Goal: Information Seeking & Learning: Learn about a topic

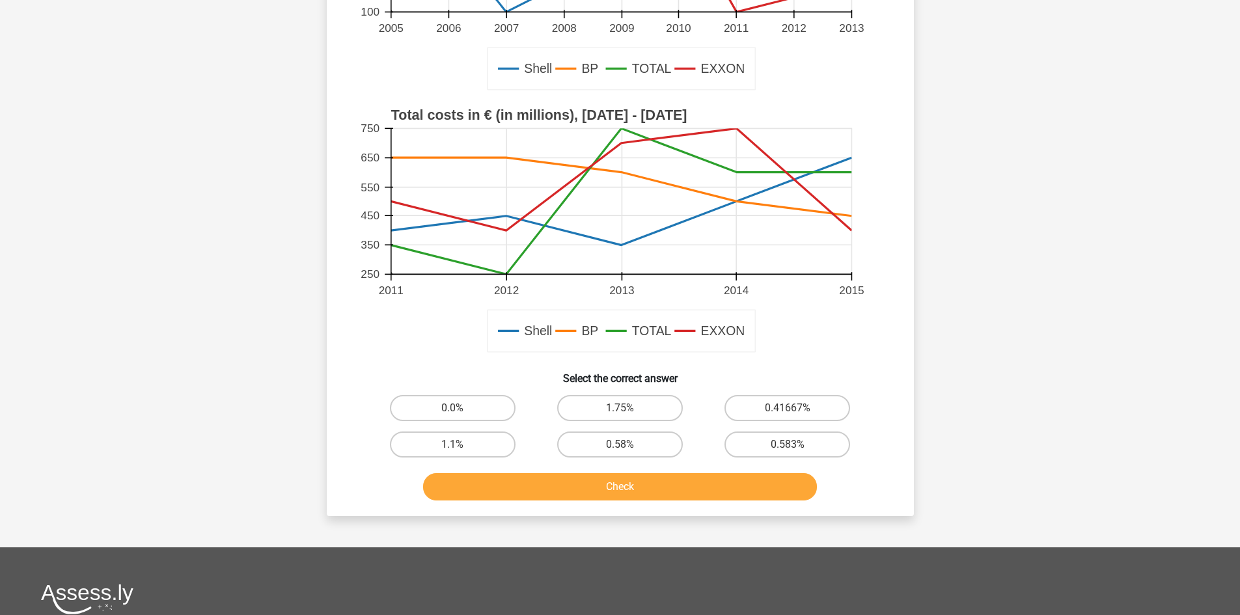
scroll to position [304, 0]
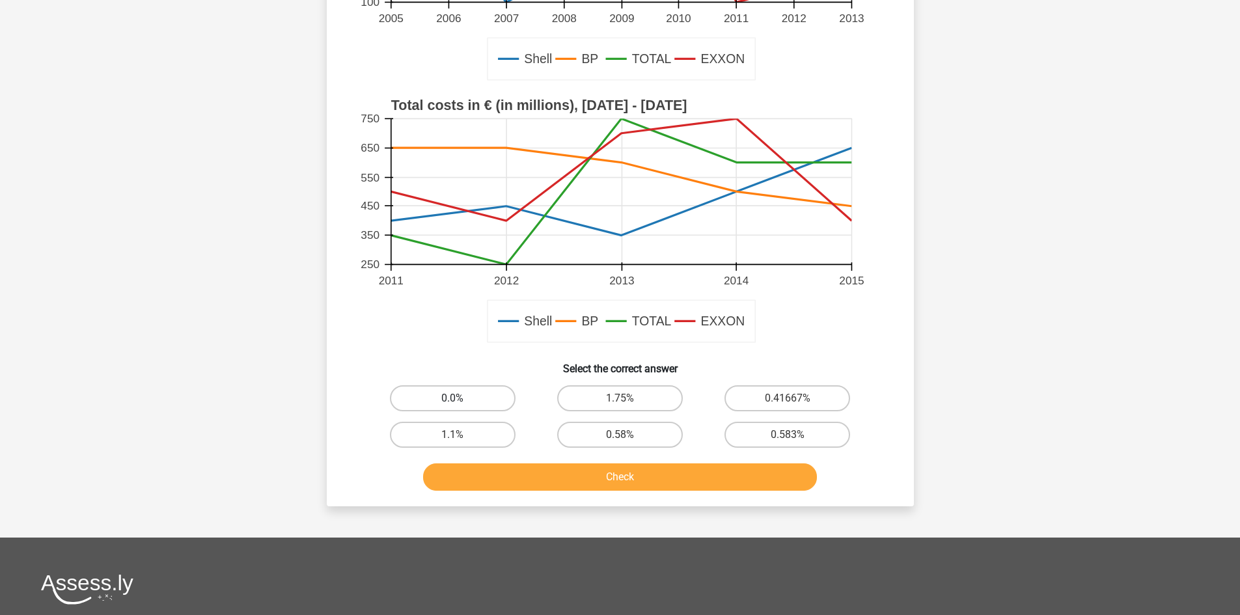
click at [475, 391] on label "0.0%" at bounding box center [453, 398] width 126 height 26
click at [461, 398] on input "0.0%" at bounding box center [456, 402] width 8 height 8
radio input "true"
click at [533, 472] on button "Check" at bounding box center [620, 477] width 394 height 27
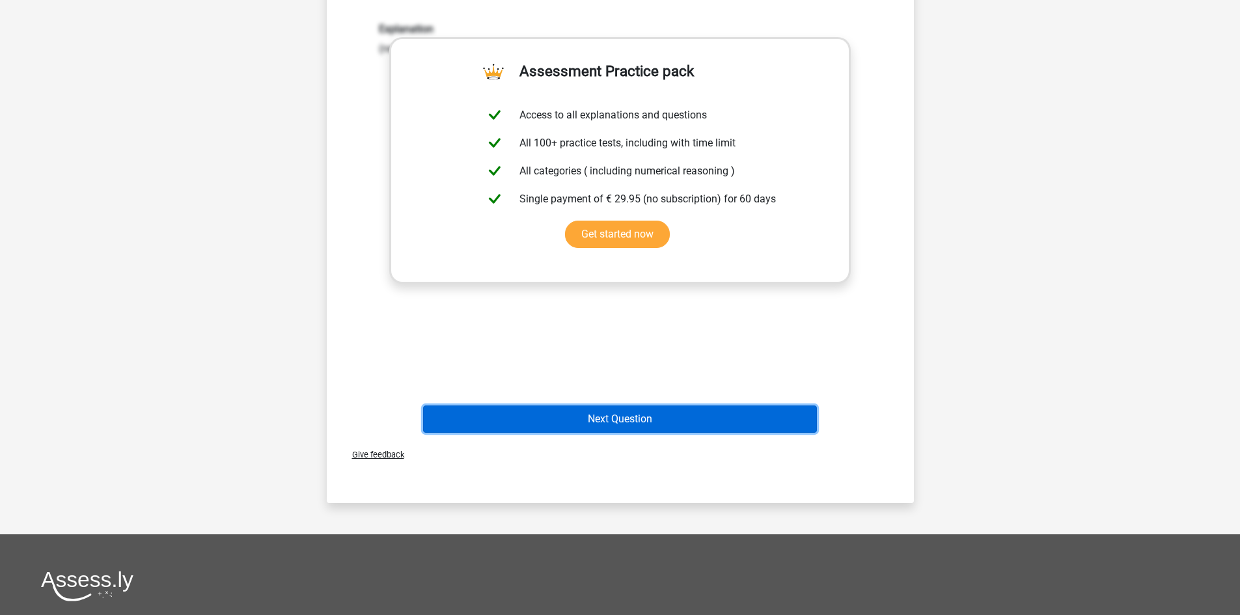
click at [675, 432] on button "Next Question" at bounding box center [620, 419] width 394 height 27
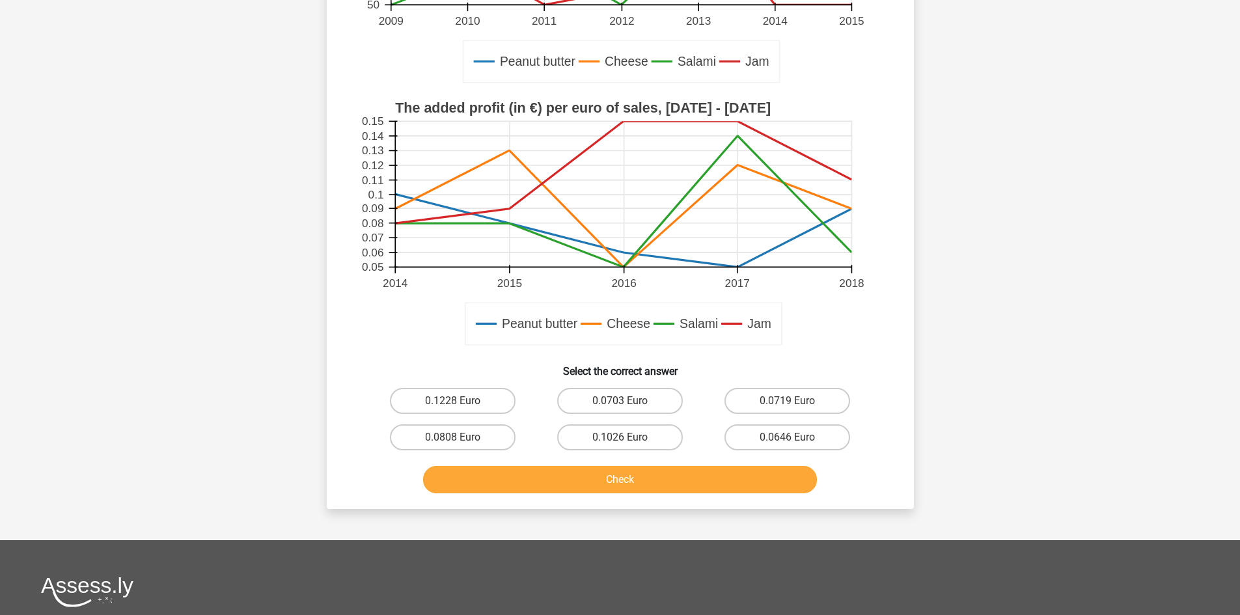
scroll to position [391, 0]
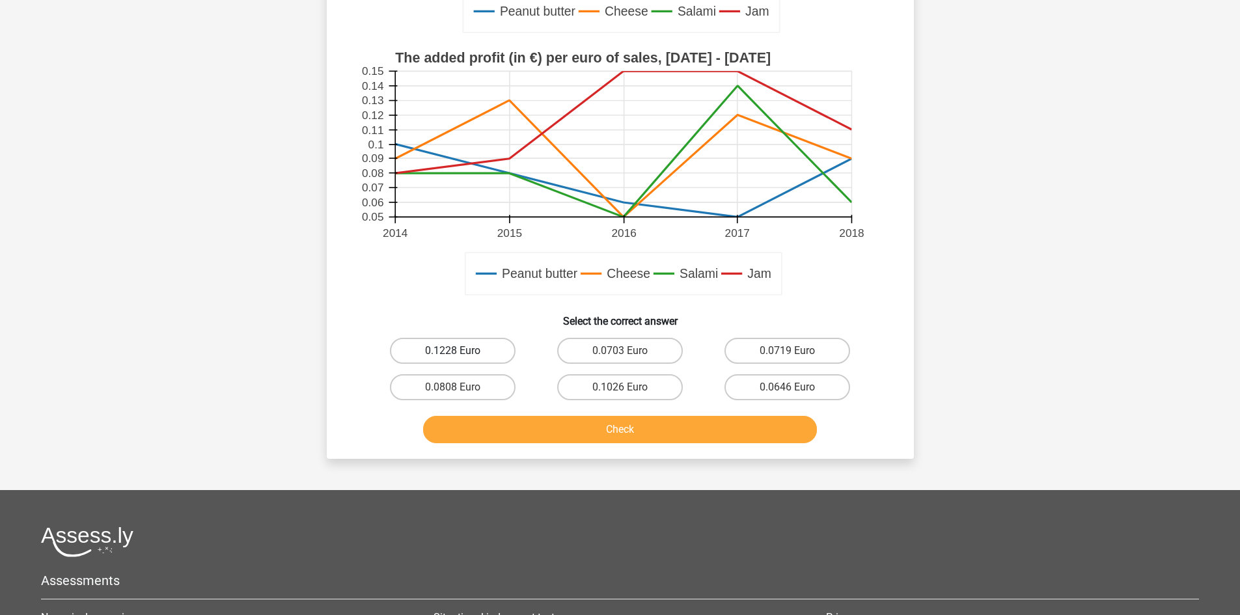
click at [451, 341] on label "0.1228 Euro" at bounding box center [453, 351] width 126 height 26
click at [452, 351] on input "0.1228 Euro" at bounding box center [456, 355] width 8 height 8
radio input "true"
click at [511, 427] on button "Check" at bounding box center [620, 429] width 394 height 27
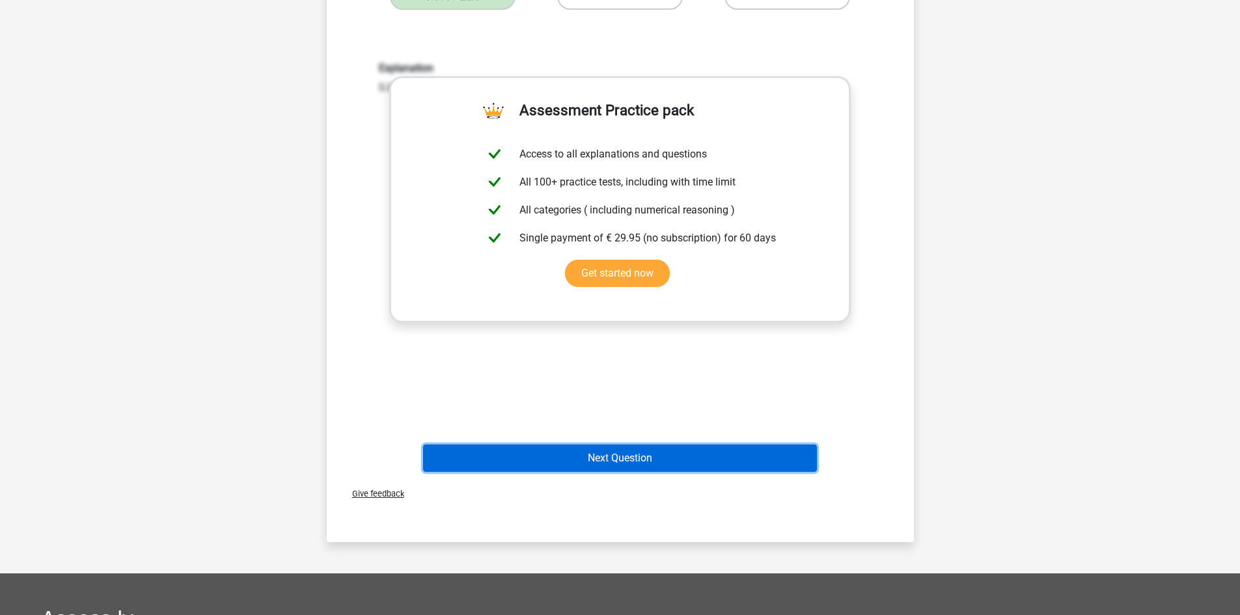
click at [538, 455] on button "Next Question" at bounding box center [620, 458] width 394 height 27
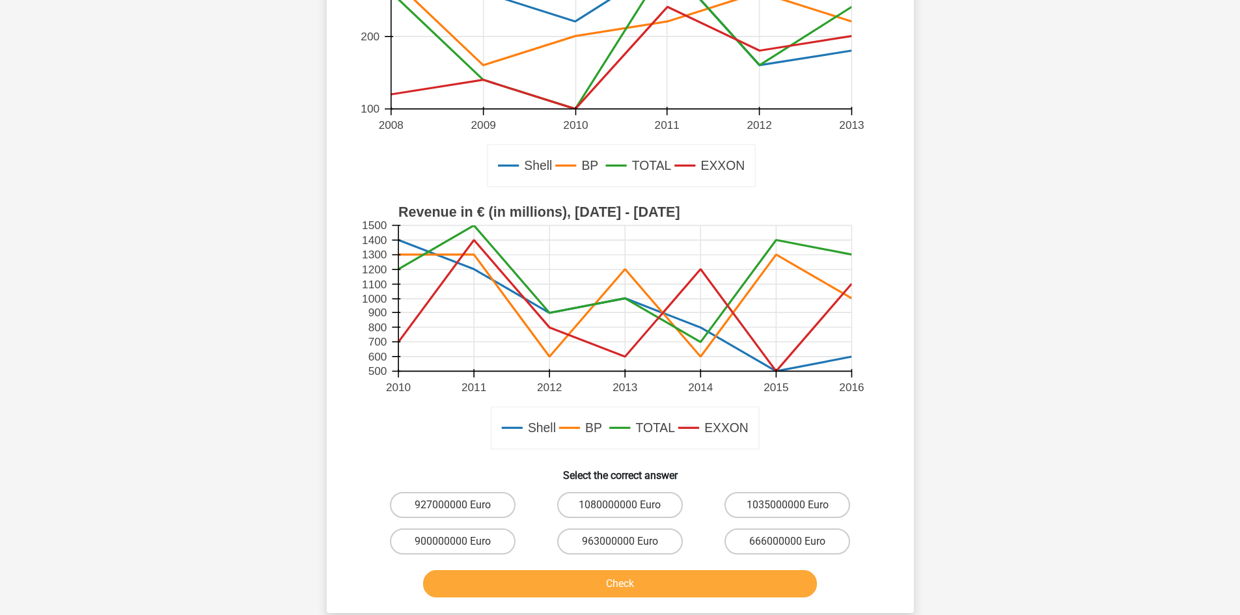
scroll to position [347, 0]
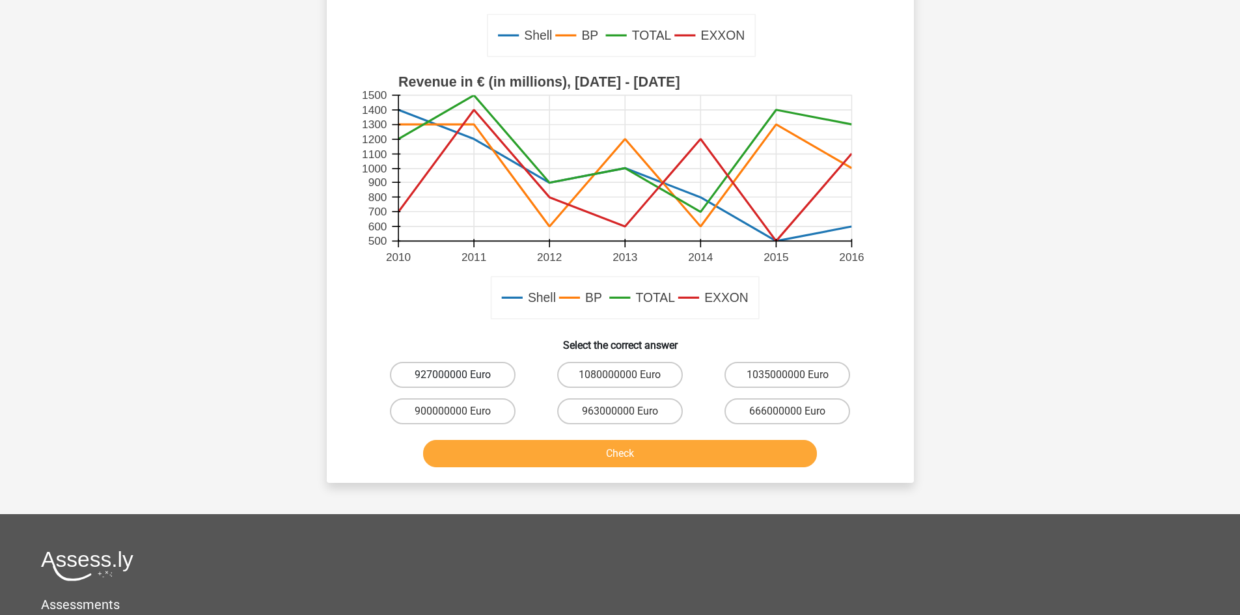
click at [464, 370] on label "927000000 Euro" at bounding box center [453, 375] width 126 height 26
click at [461, 375] on input "927000000 Euro" at bounding box center [456, 379] width 8 height 8
radio input "true"
click at [627, 448] on button "Check" at bounding box center [620, 453] width 394 height 27
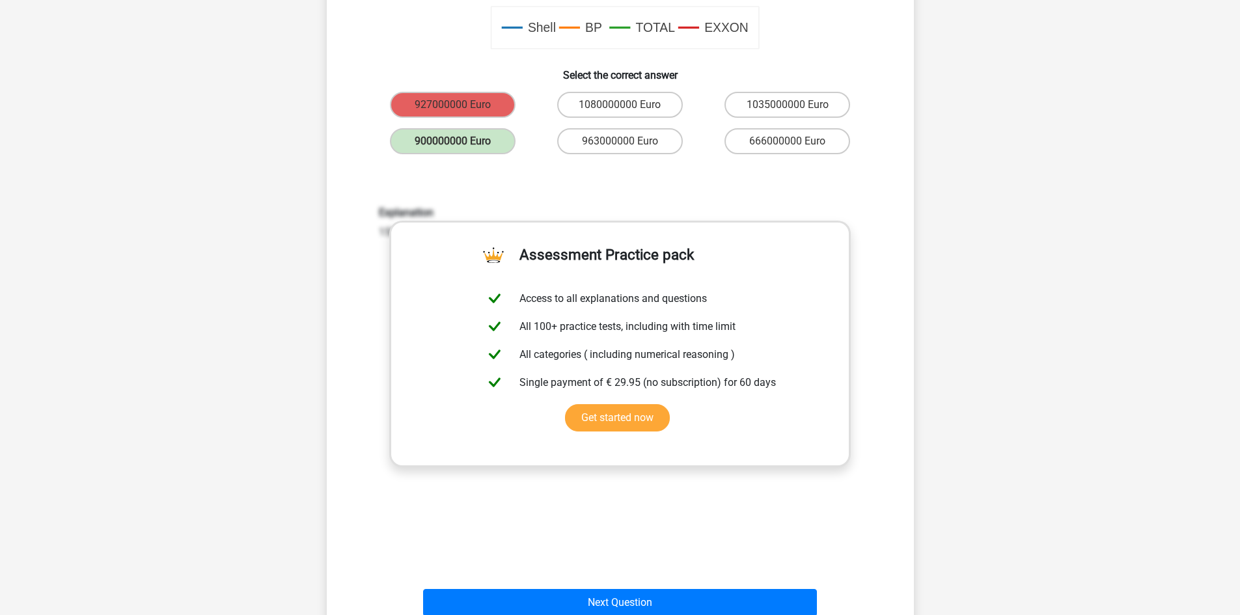
scroll to position [695, 0]
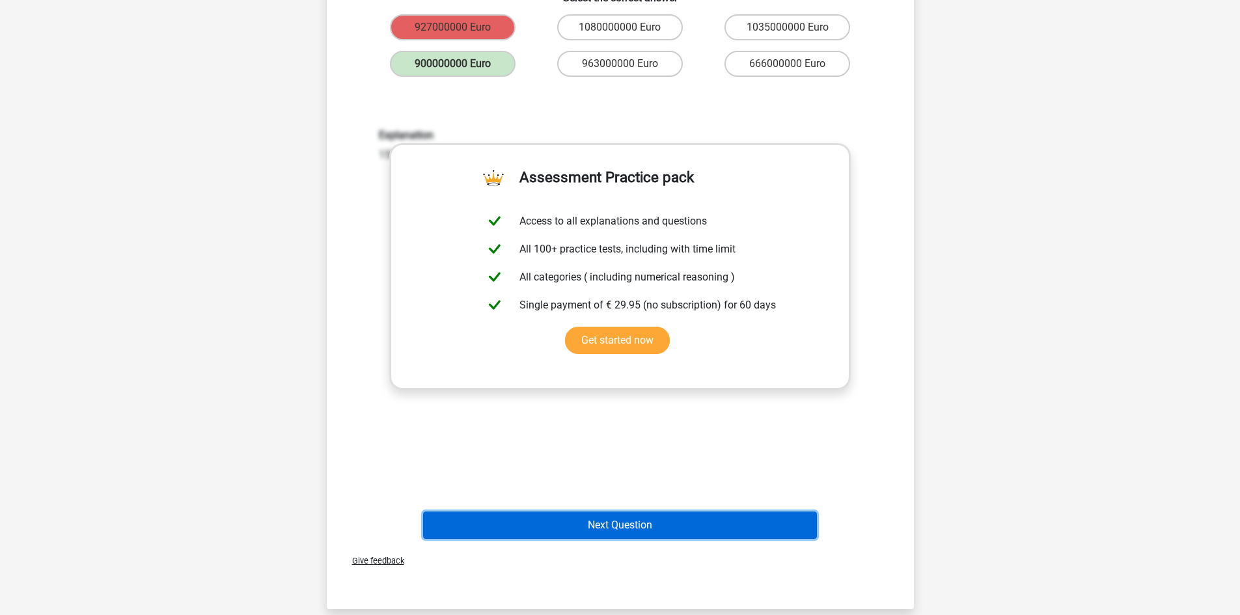
click at [733, 532] on button "Next Question" at bounding box center [620, 525] width 394 height 27
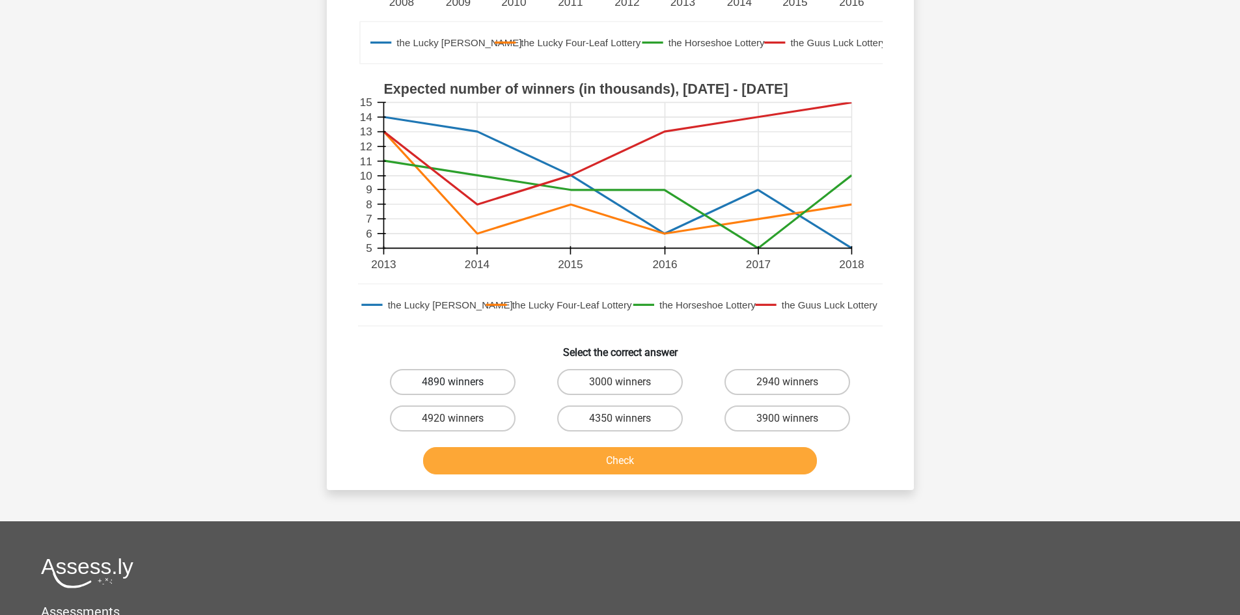
scroll to position [347, 0]
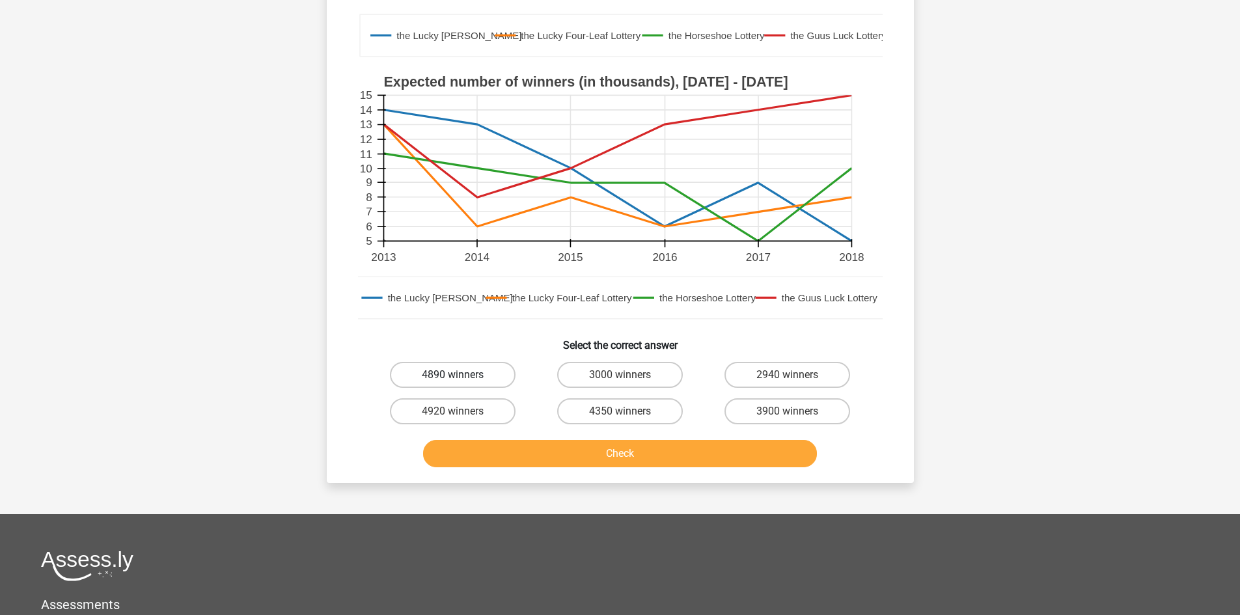
click at [497, 368] on label "4890 winners" at bounding box center [453, 375] width 126 height 26
click at [461, 375] on input "4890 winners" at bounding box center [456, 379] width 8 height 8
radio input "true"
click at [531, 451] on button "Check" at bounding box center [620, 453] width 394 height 27
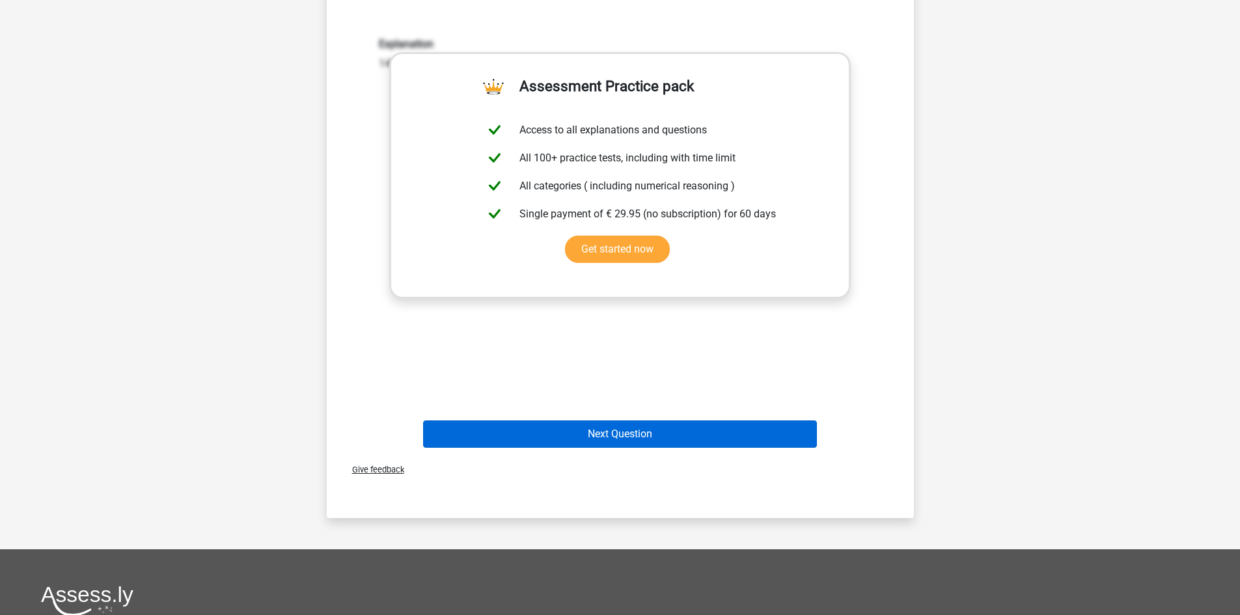
scroll to position [868, 0]
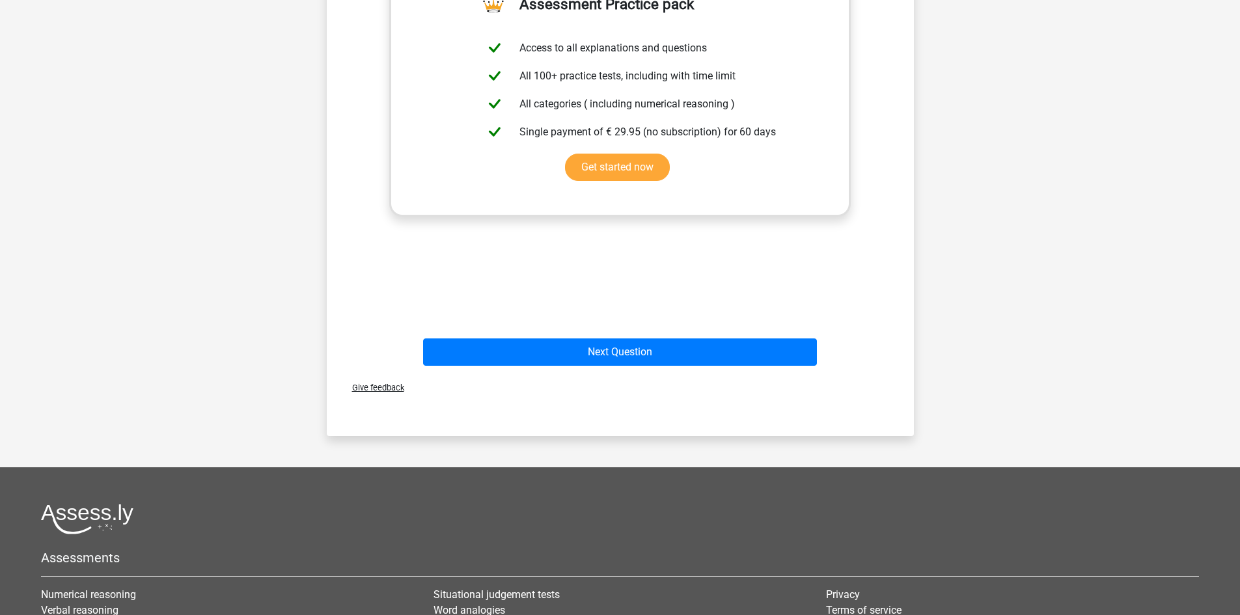
click at [732, 337] on div "Next Question" at bounding box center [621, 349] width 546 height 43
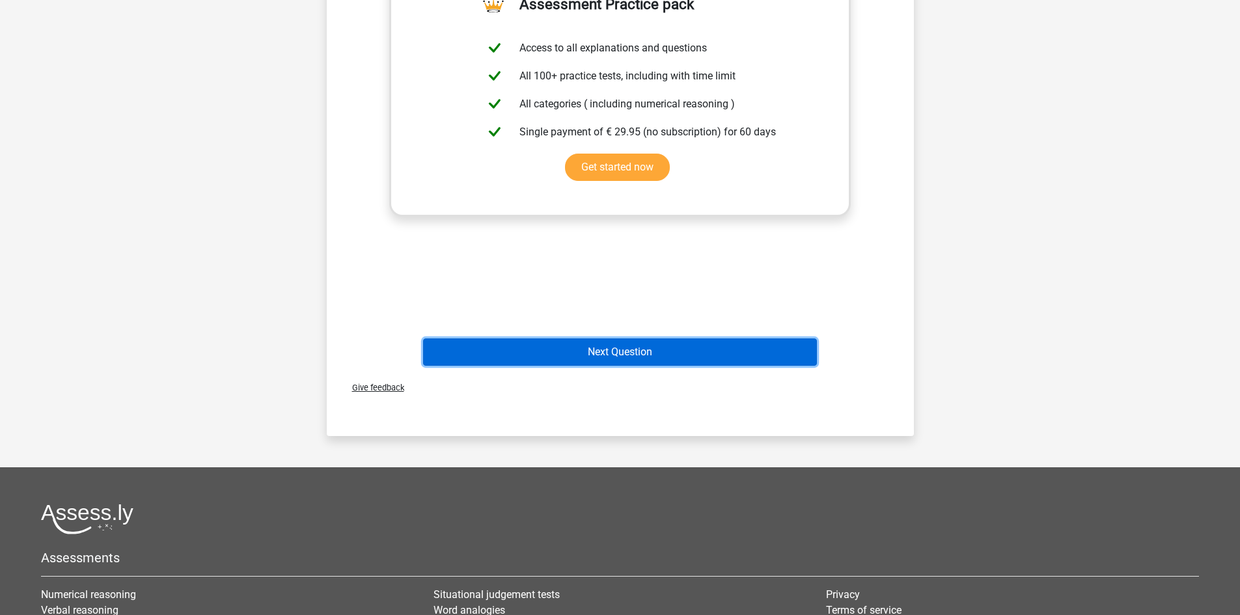
click at [727, 353] on button "Next Question" at bounding box center [620, 352] width 394 height 27
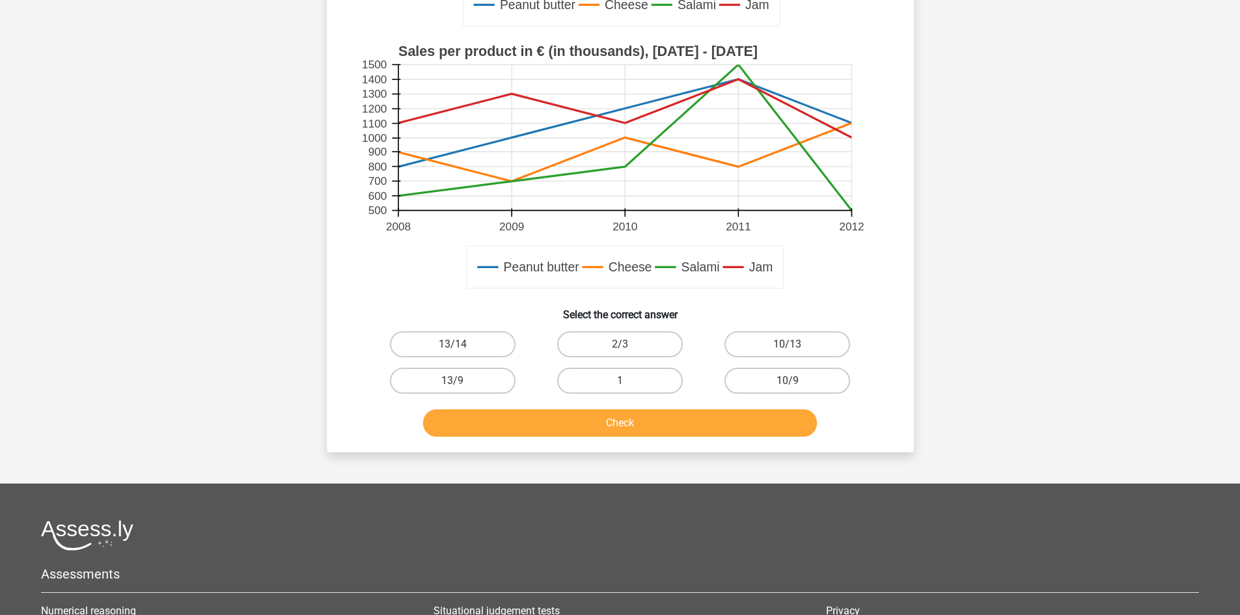
scroll to position [391, 0]
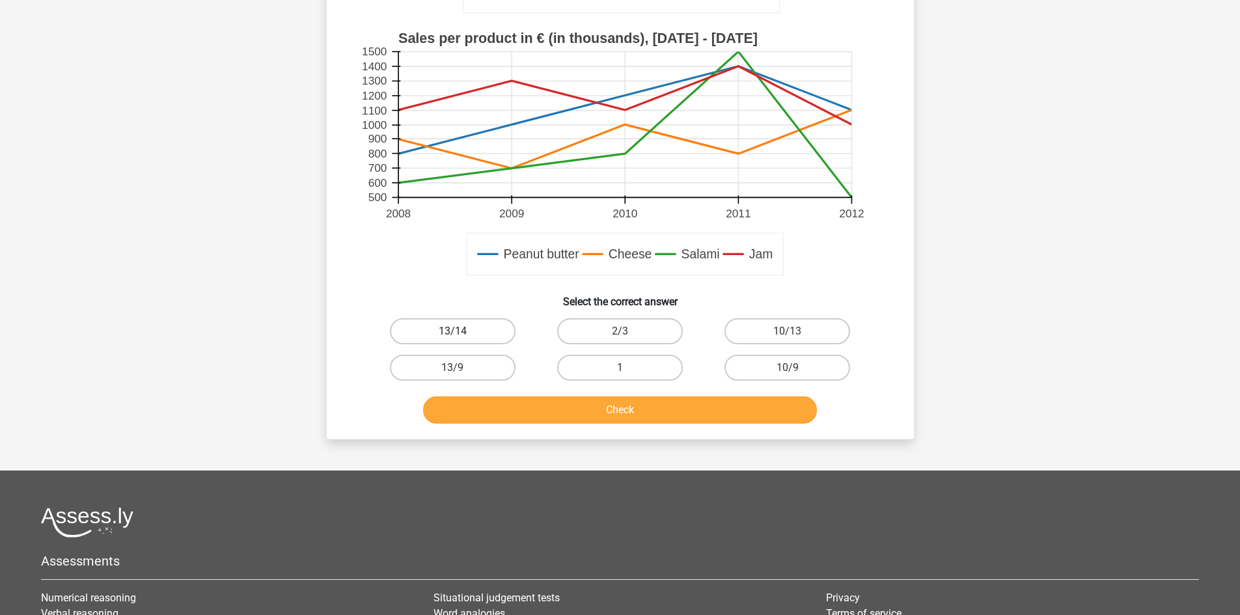
click at [502, 333] on label "13/14" at bounding box center [453, 331] width 126 height 26
click at [461, 333] on input "13/14" at bounding box center [456, 335] width 8 height 8
radio input "true"
click at [552, 410] on button "Check" at bounding box center [620, 410] width 394 height 27
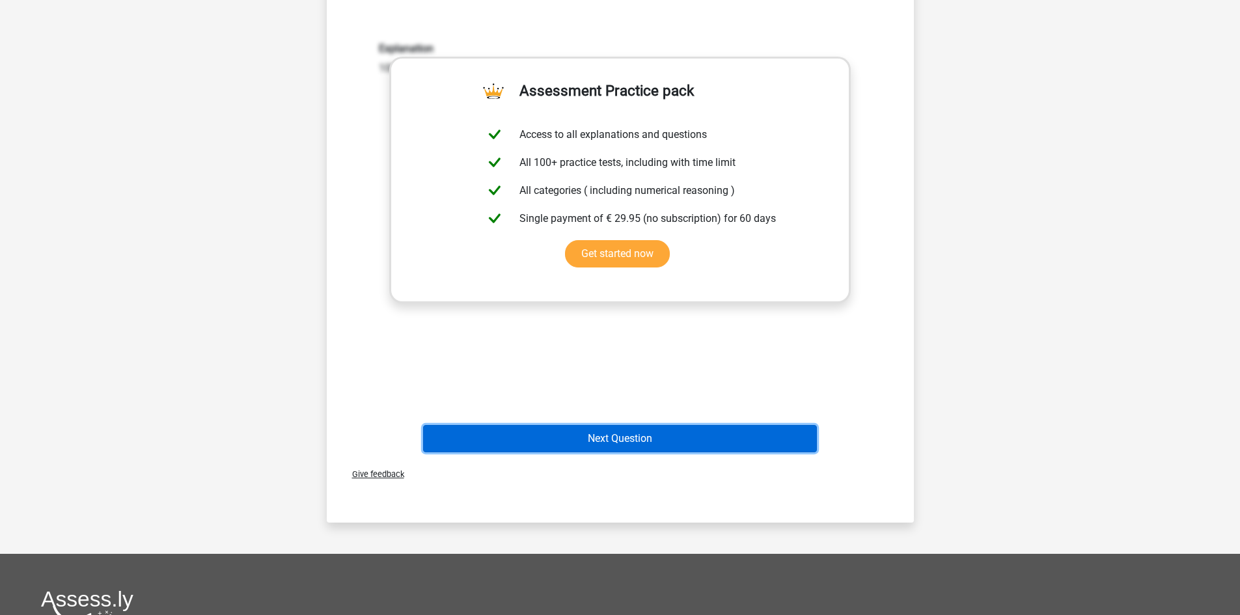
click at [756, 435] on button "Next Question" at bounding box center [620, 438] width 394 height 27
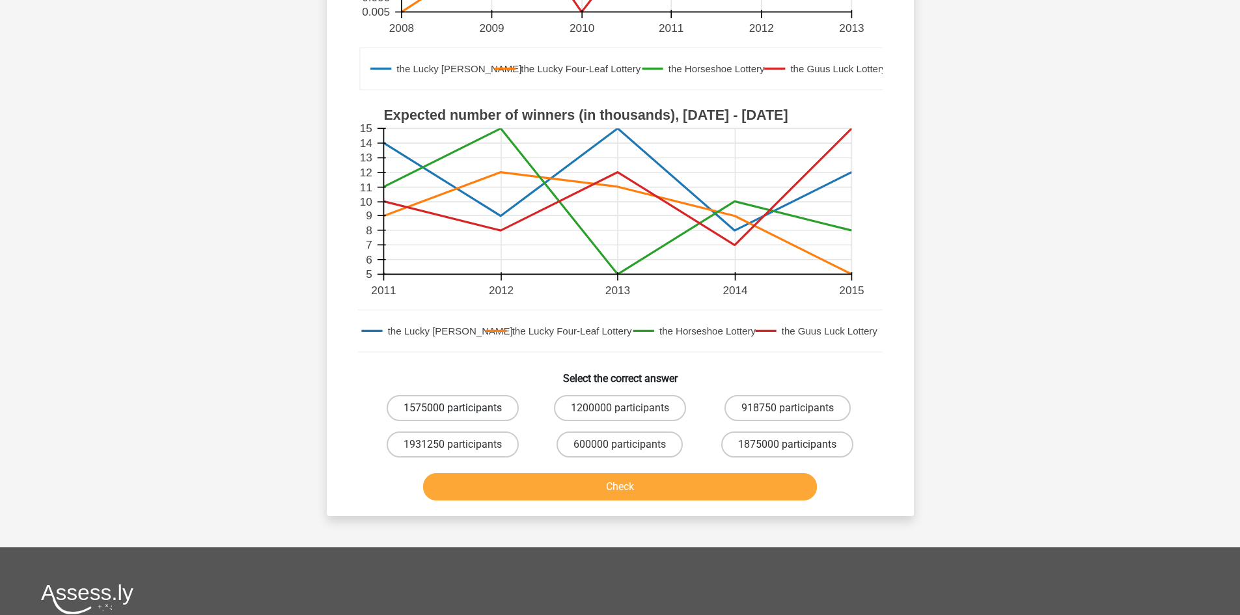
scroll to position [304, 0]
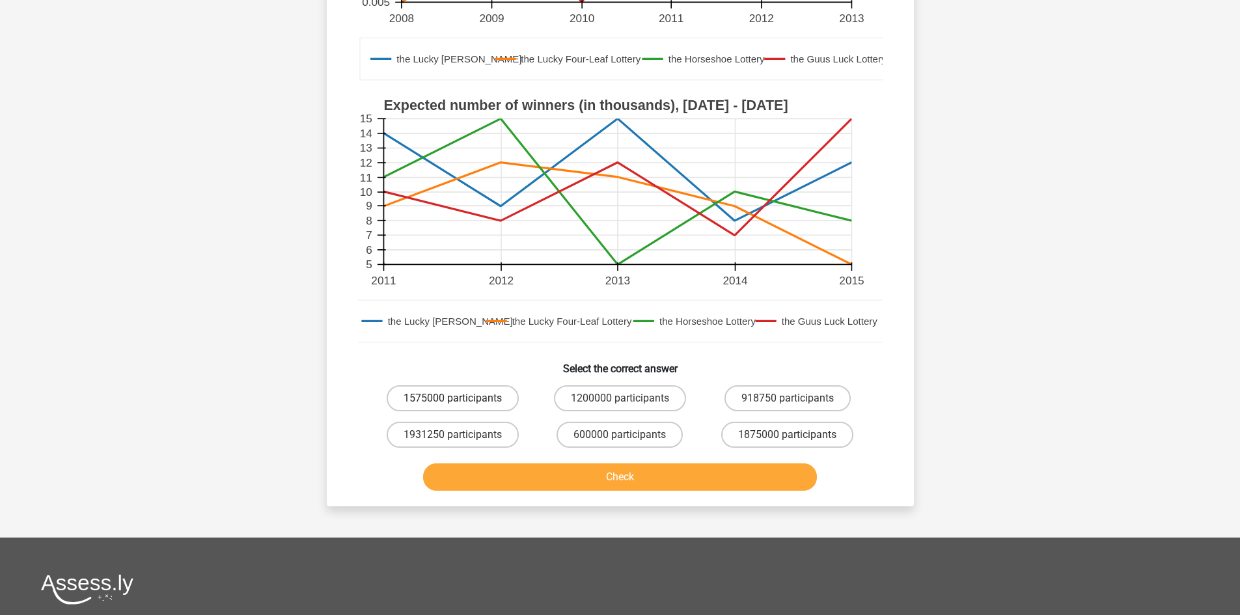
click at [467, 405] on label "1575000 participants" at bounding box center [453, 398] width 132 height 26
click at [461, 405] on input "1575000 participants" at bounding box center [456, 402] width 8 height 8
radio input "true"
click at [519, 470] on button "Check" at bounding box center [620, 477] width 394 height 27
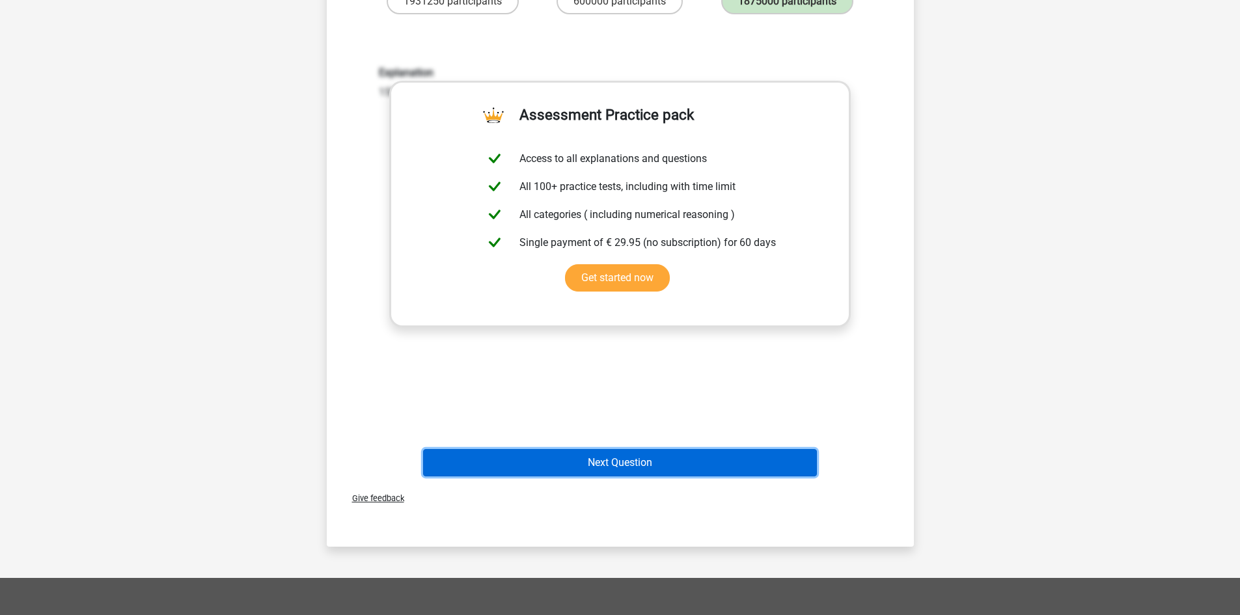
click at [690, 460] on button "Next Question" at bounding box center [620, 462] width 394 height 27
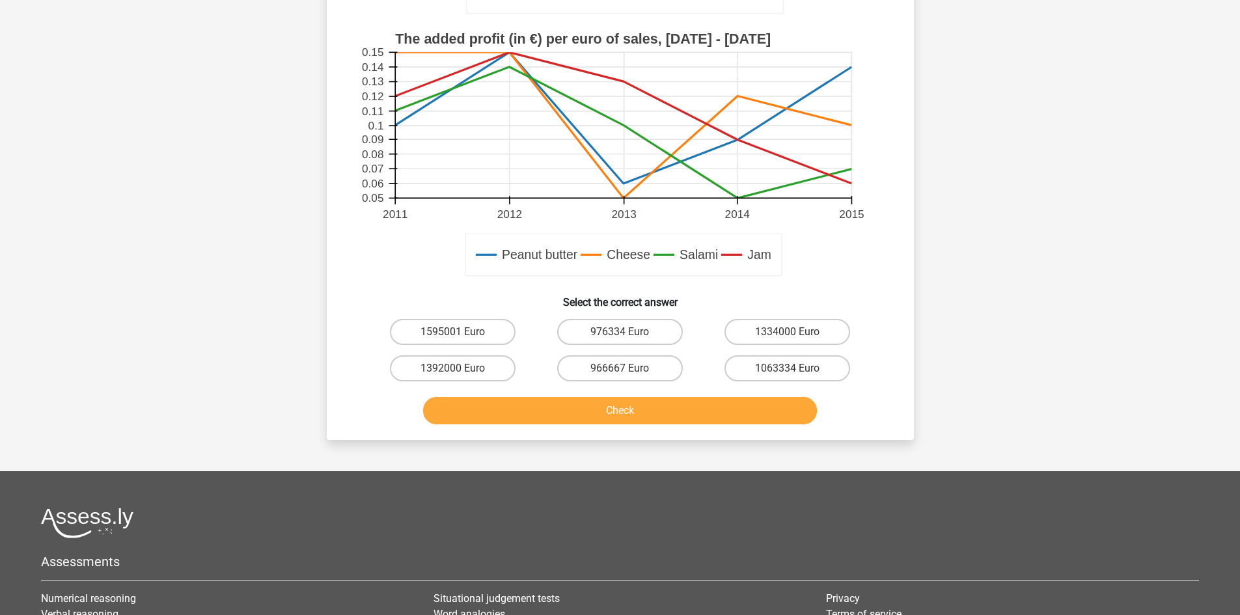
scroll to position [391, 0]
click at [473, 338] on label "1595001 Euro" at bounding box center [453, 331] width 126 height 26
click at [461, 338] on input "1595001 Euro" at bounding box center [456, 335] width 8 height 8
radio input "true"
click at [544, 403] on button "Check" at bounding box center [620, 410] width 394 height 27
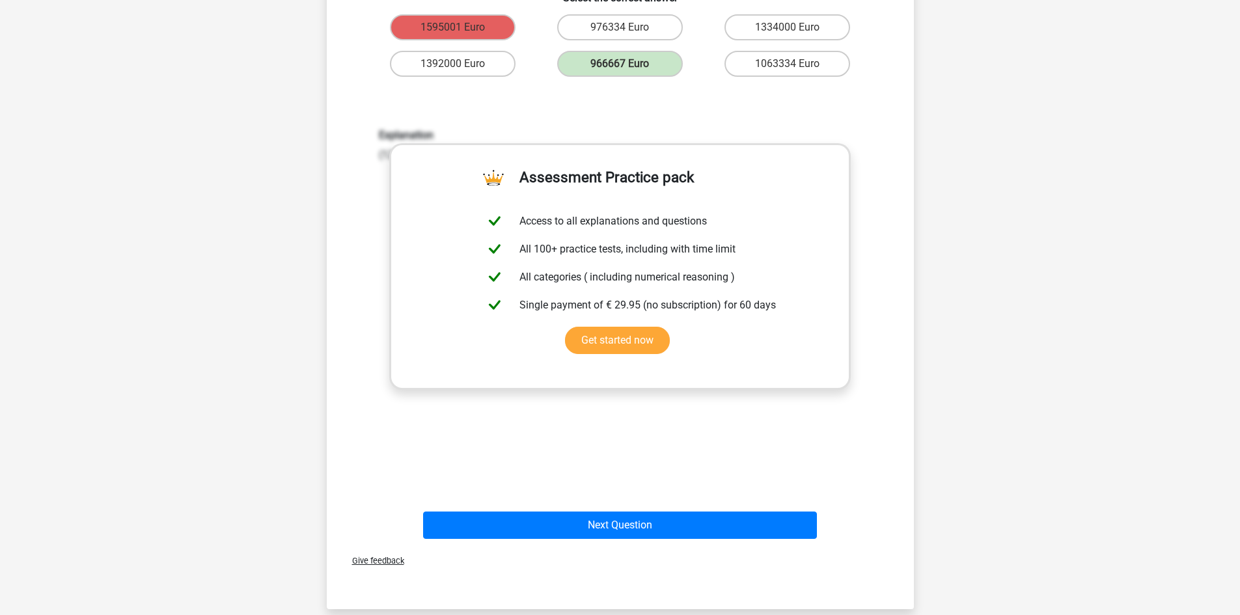
scroll to position [825, 0]
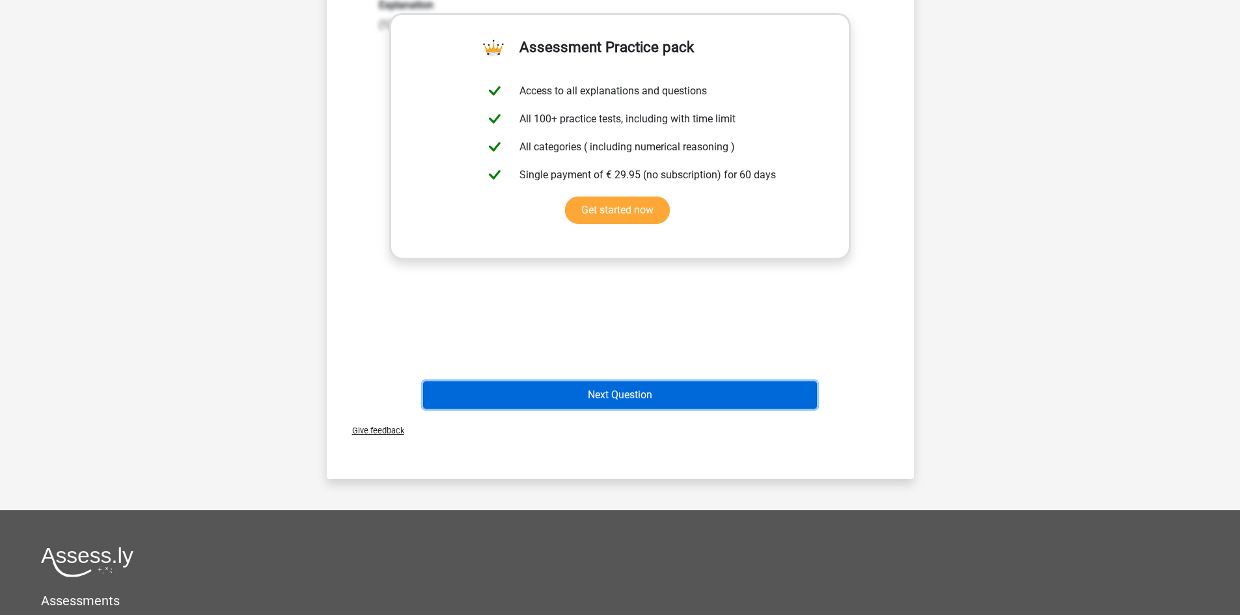
click at [721, 395] on button "Next Question" at bounding box center [620, 395] width 394 height 27
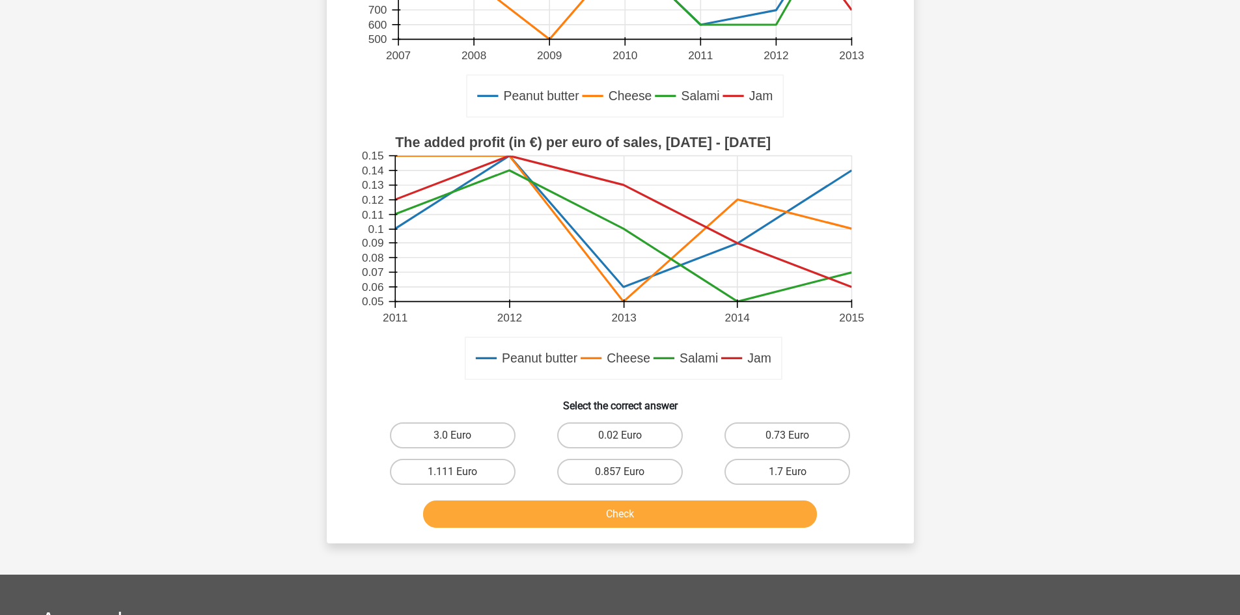
scroll to position [304, 0]
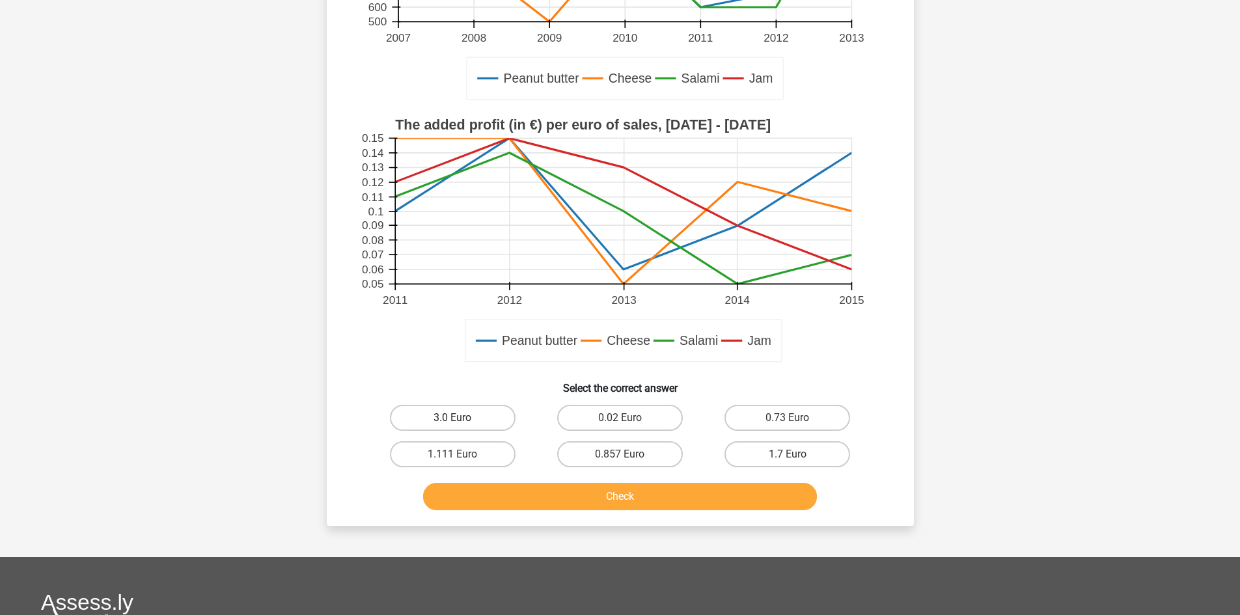
click at [495, 417] on label "3.0 Euro" at bounding box center [453, 418] width 126 height 26
click at [461, 418] on input "3.0 Euro" at bounding box center [456, 422] width 8 height 8
radio input "true"
click at [539, 494] on button "Check" at bounding box center [620, 496] width 394 height 27
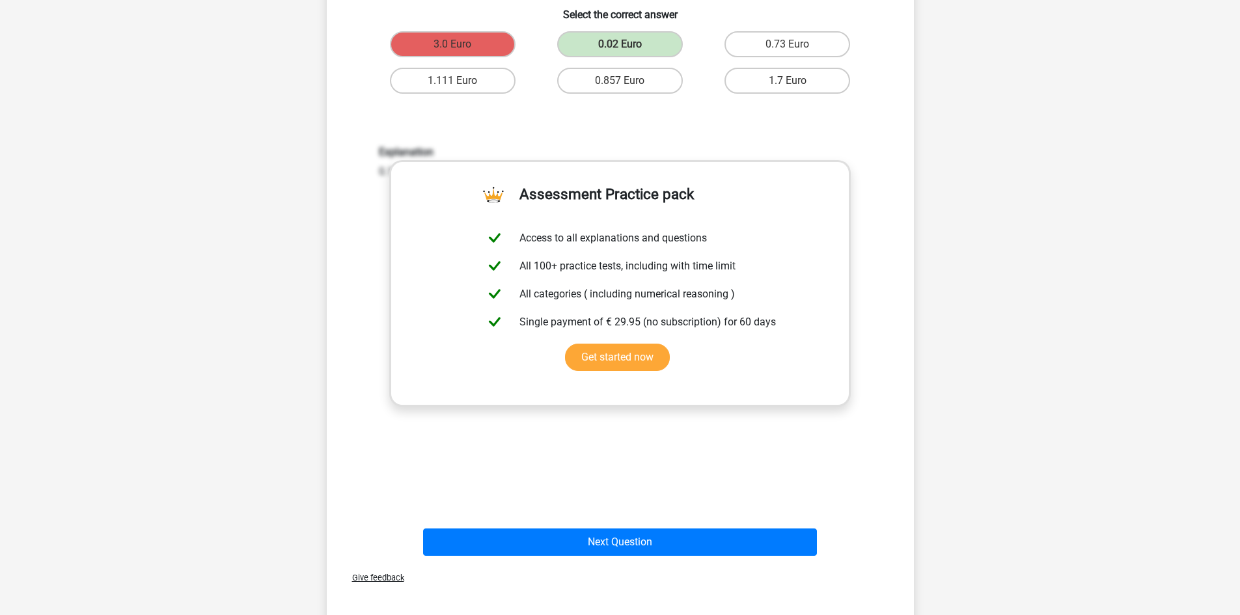
scroll to position [695, 0]
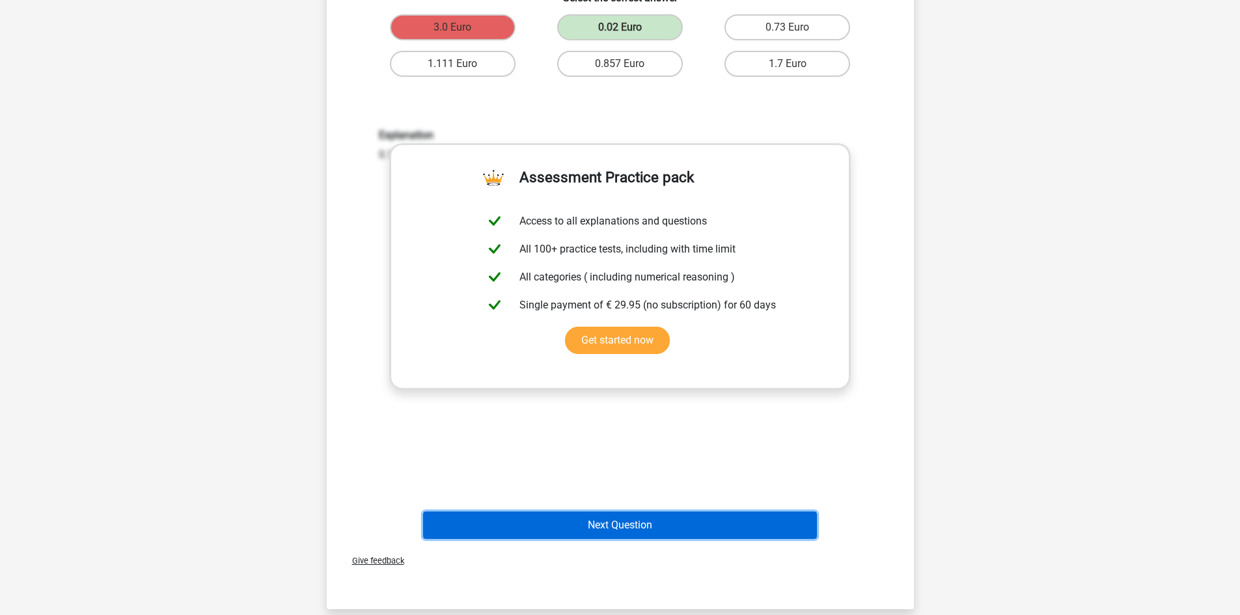
click at [686, 527] on button "Next Question" at bounding box center [620, 525] width 394 height 27
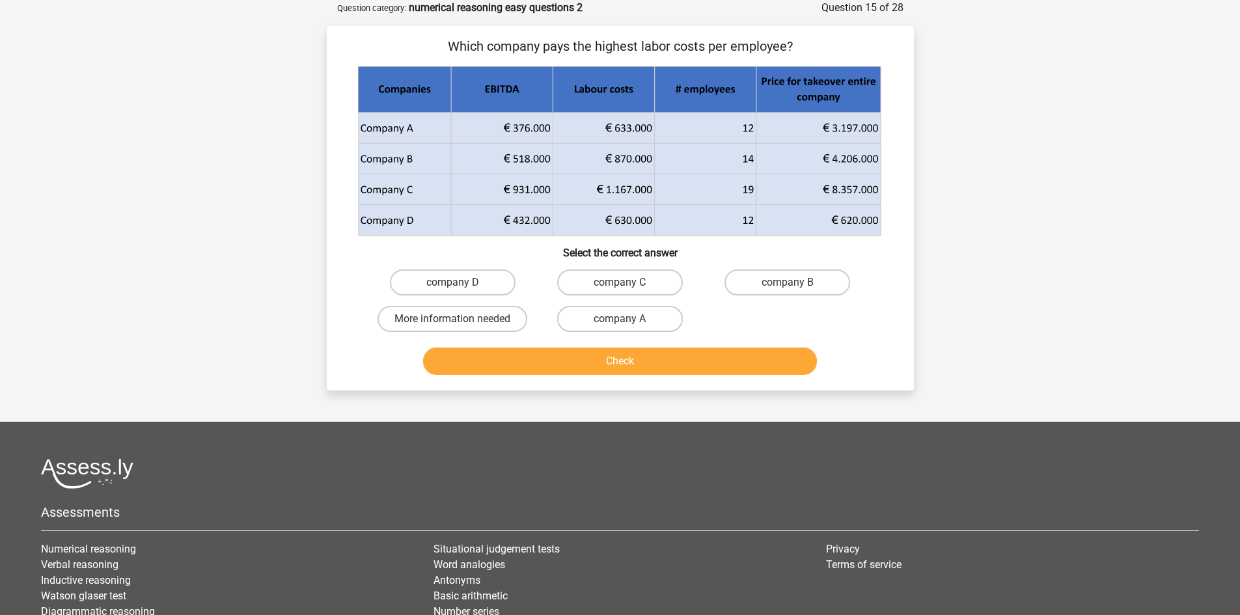
scroll to position [0, 0]
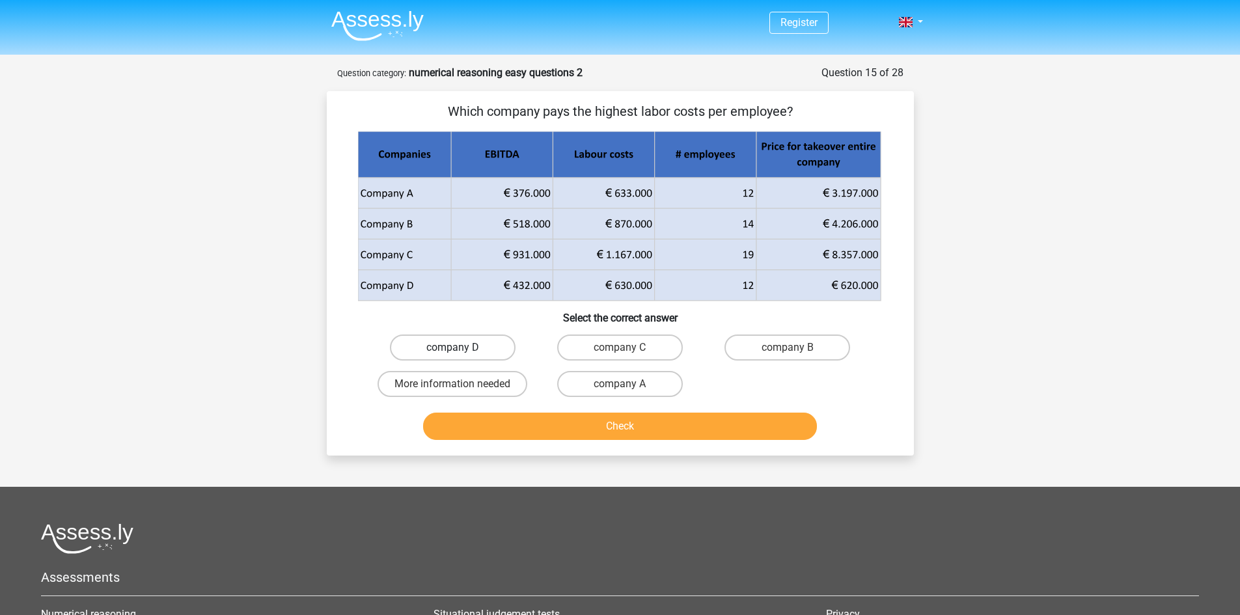
click at [466, 335] on label "company D" at bounding box center [453, 348] width 126 height 26
click at [461, 348] on input "company D" at bounding box center [456, 352] width 8 height 8
radio input "true"
click at [517, 419] on button "Check" at bounding box center [620, 426] width 394 height 27
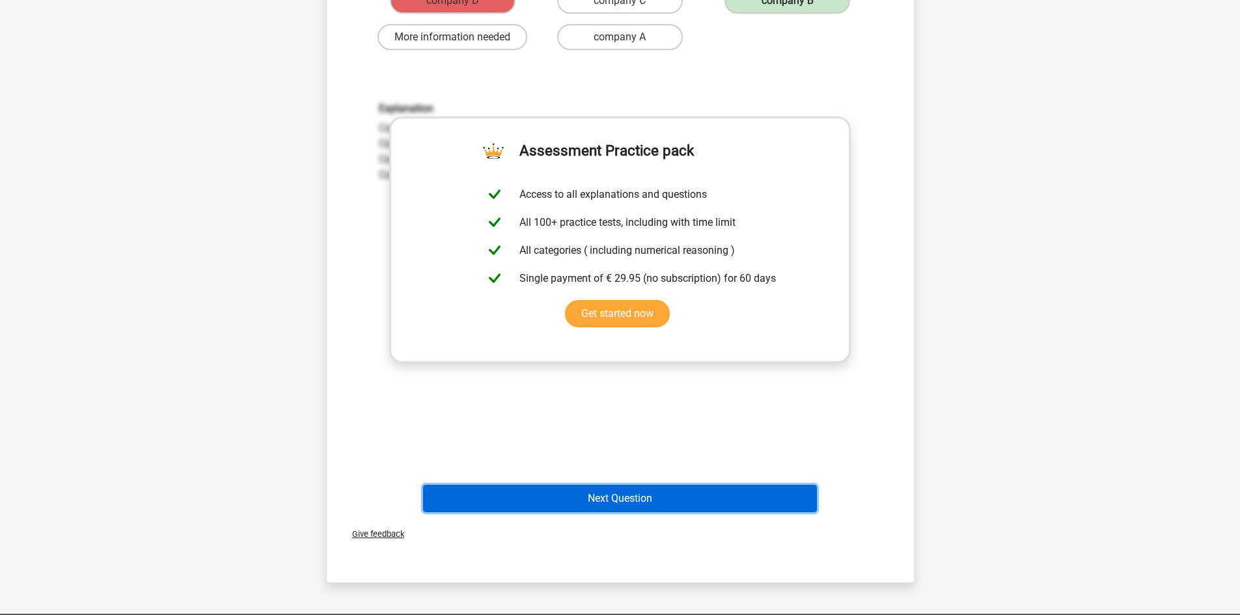
click at [723, 497] on button "Next Question" at bounding box center [620, 498] width 394 height 27
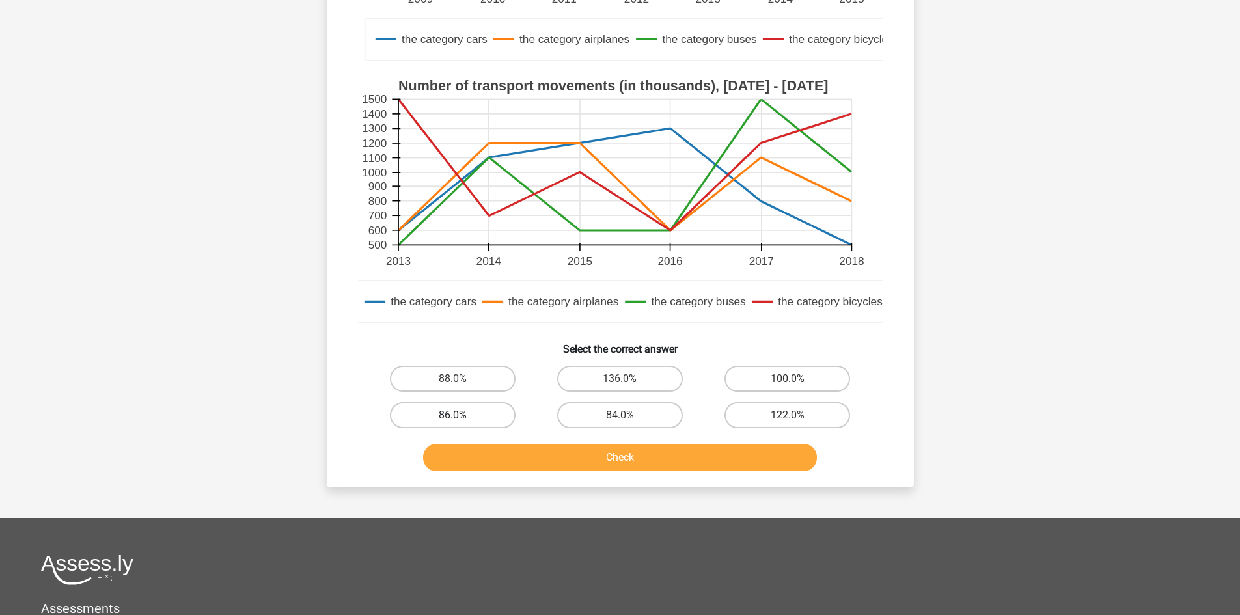
scroll to position [391, 0]
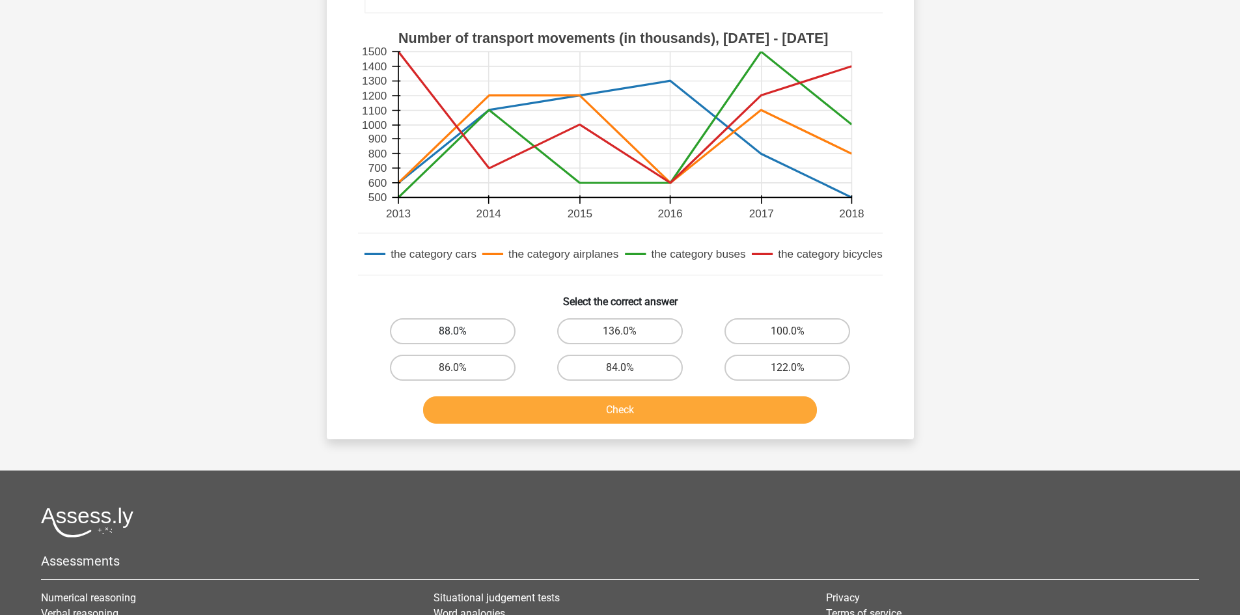
click at [450, 326] on label "88.0%" at bounding box center [453, 331] width 126 height 26
click at [452, 331] on input "88.0%" at bounding box center [456, 335] width 8 height 8
radio input "true"
click at [495, 411] on button "Check" at bounding box center [620, 410] width 394 height 27
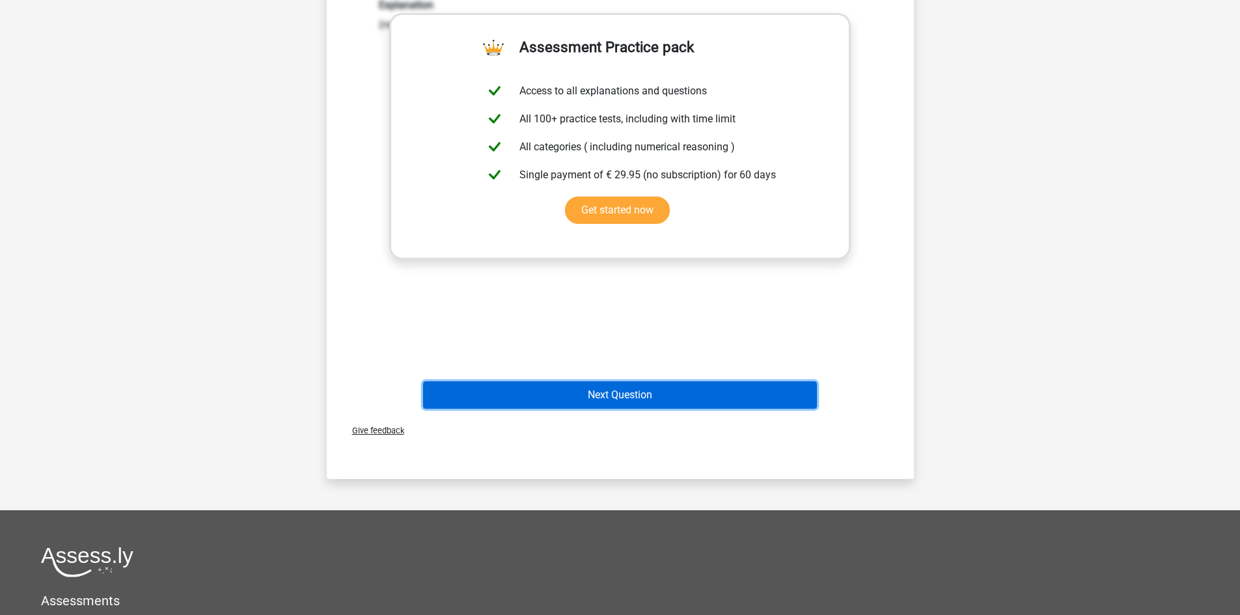
click at [645, 403] on button "Next Question" at bounding box center [620, 395] width 394 height 27
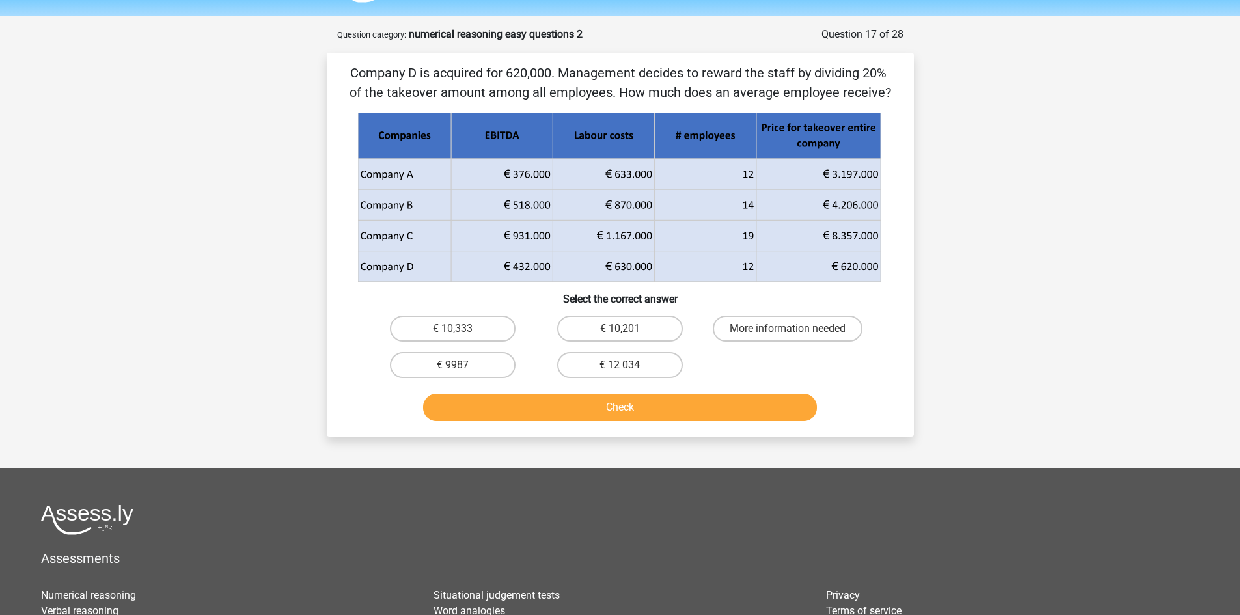
scroll to position [0, 0]
